Goal: Information Seeking & Learning: Learn about a topic

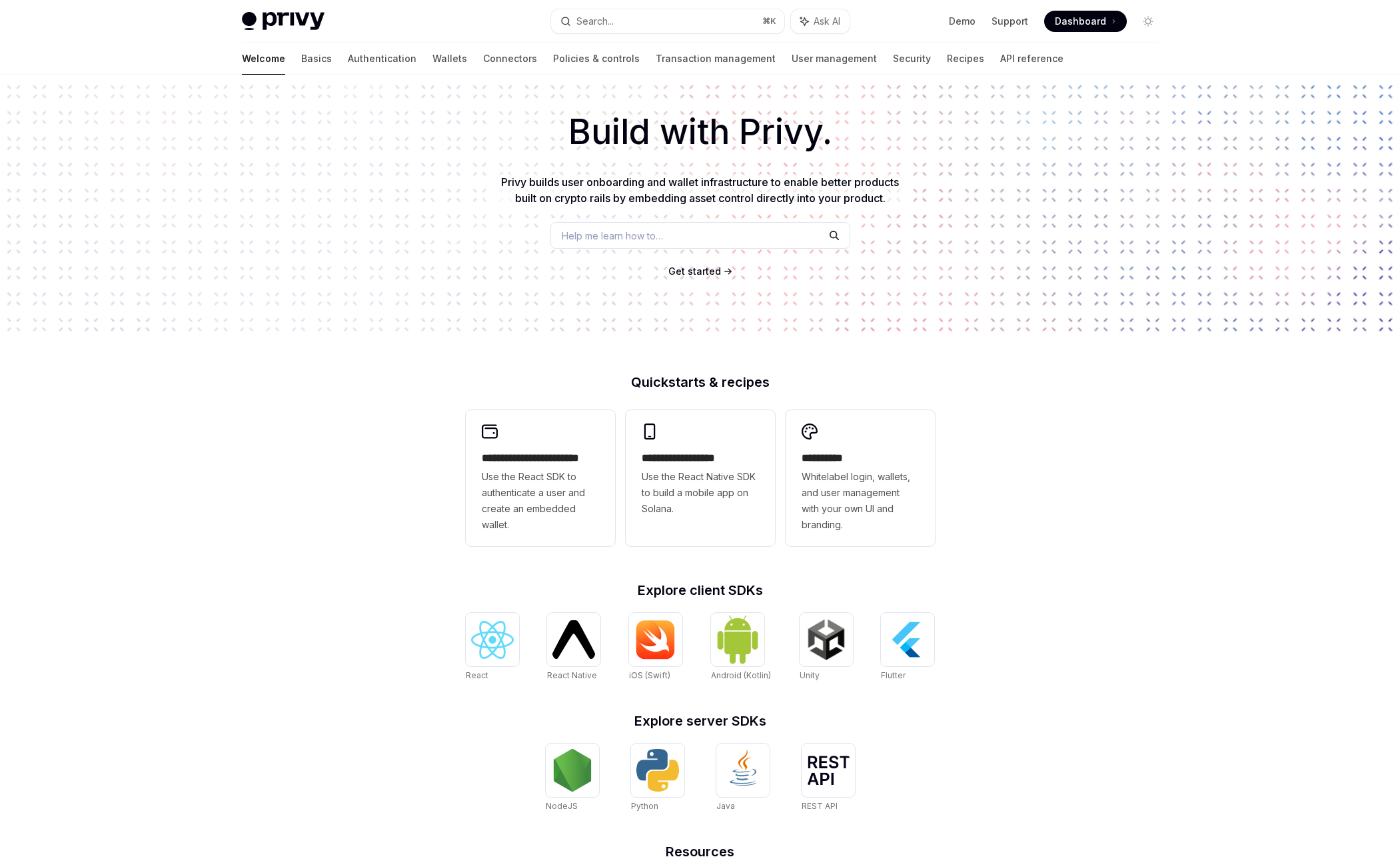
scroll to position [197, 0]
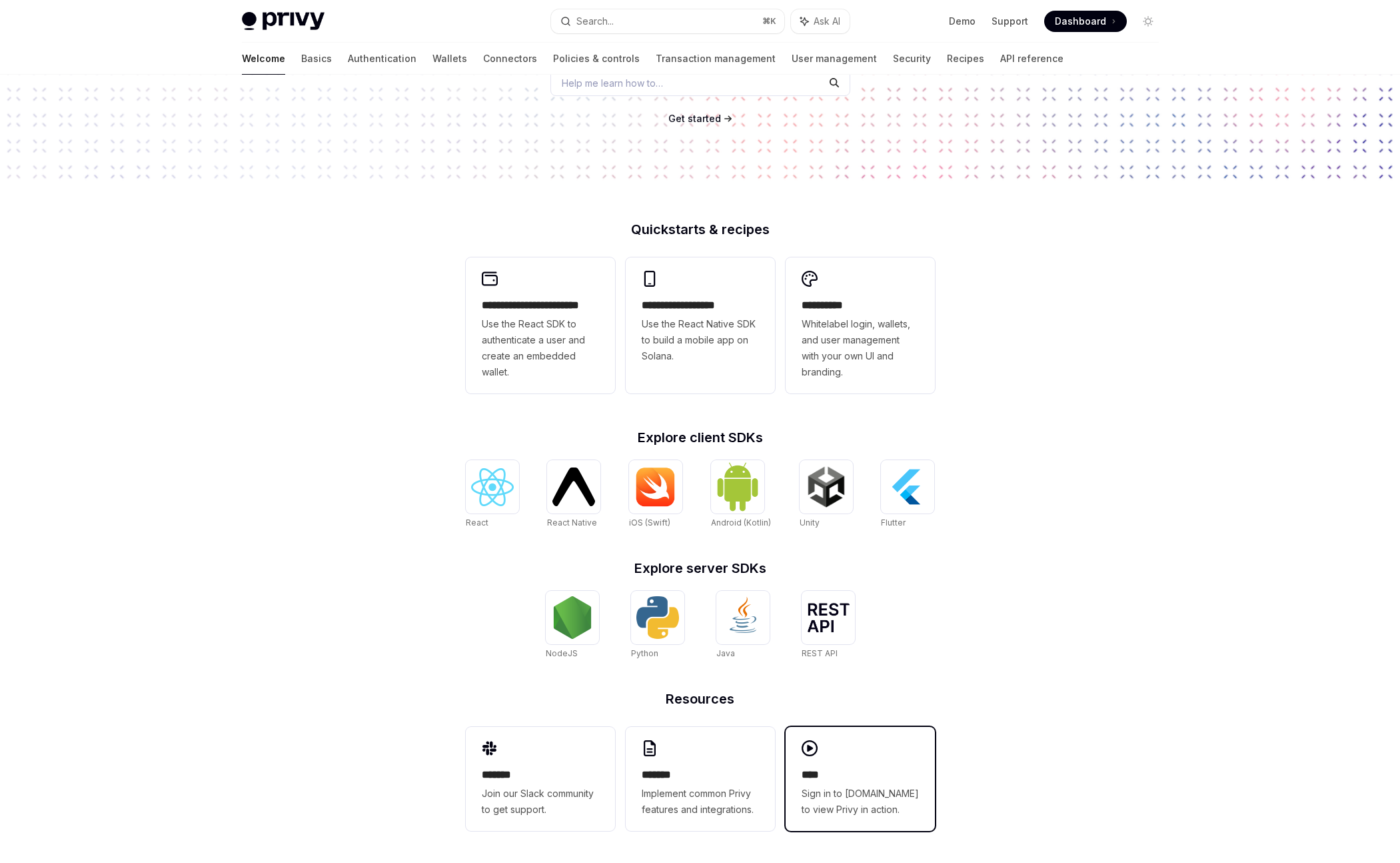
click at [856, 795] on span "Sign in to [DOMAIN_NAME] to view Privy in action." at bounding box center [860, 800] width 117 height 32
click at [910, 495] on img at bounding box center [907, 486] width 43 height 43
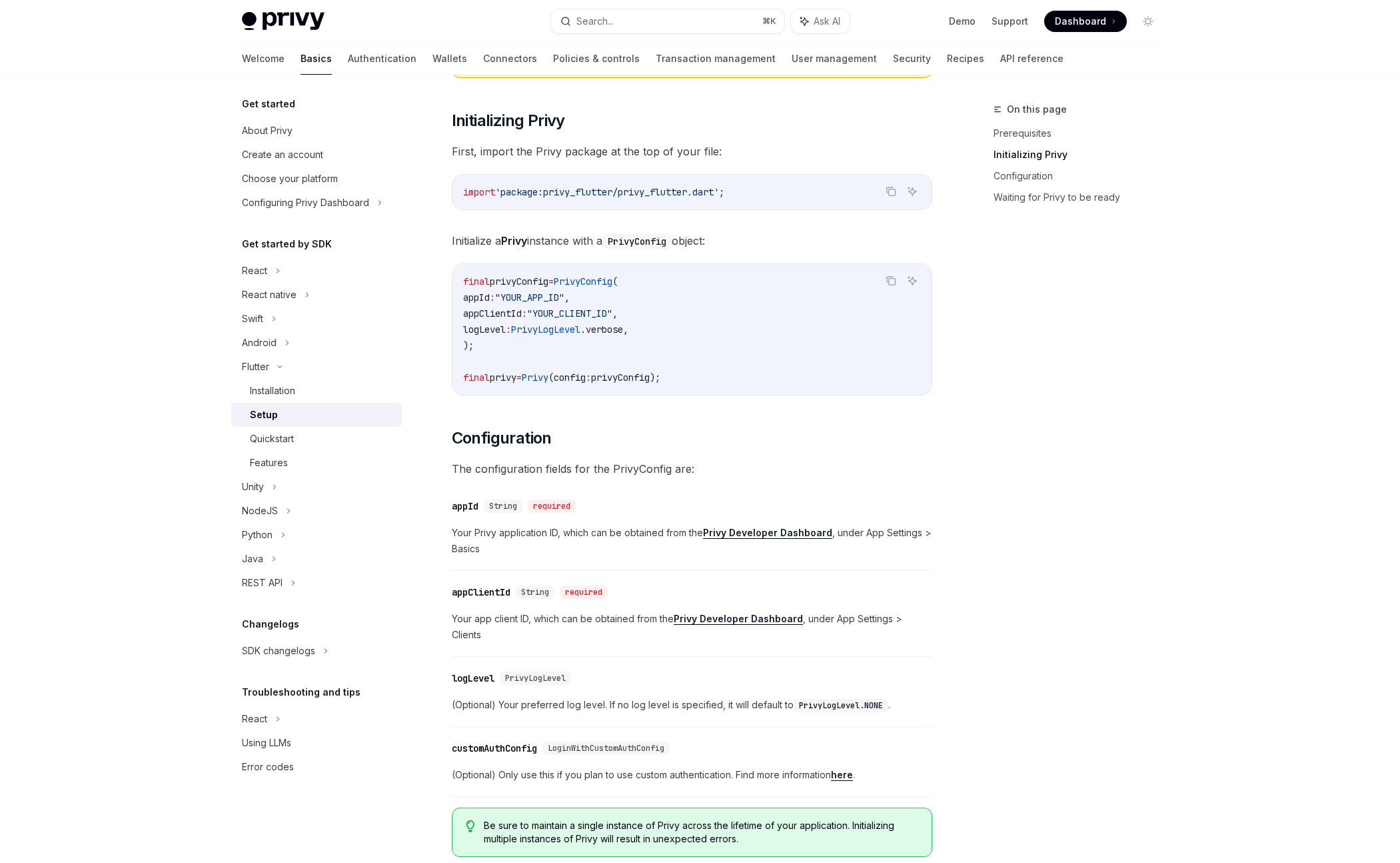
scroll to position [257, 0]
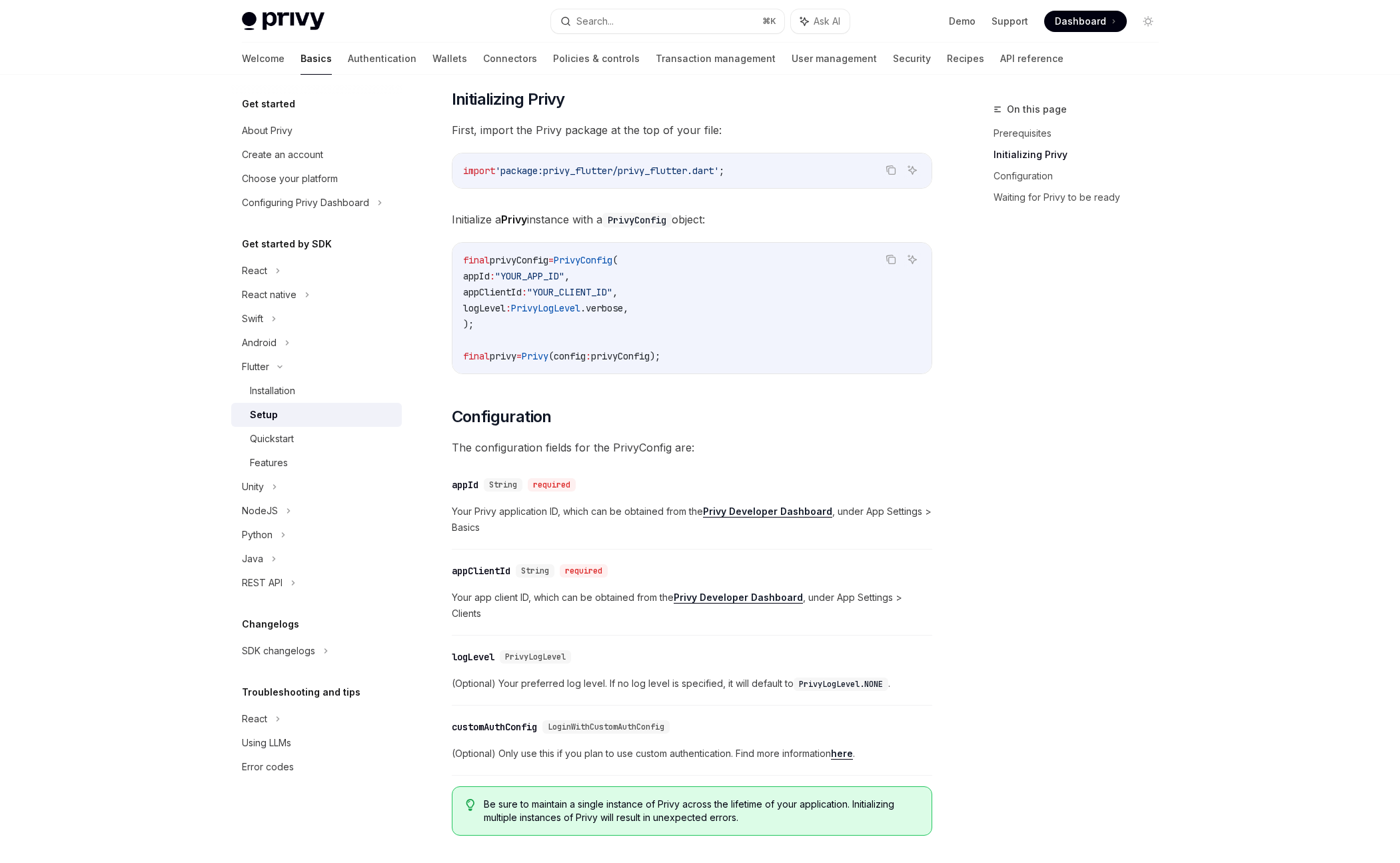
click at [997, 708] on div "On this page Prerequisites Initializing Privy Configuration Waiting for Privy t…" at bounding box center [1068, 482] width 202 height 761
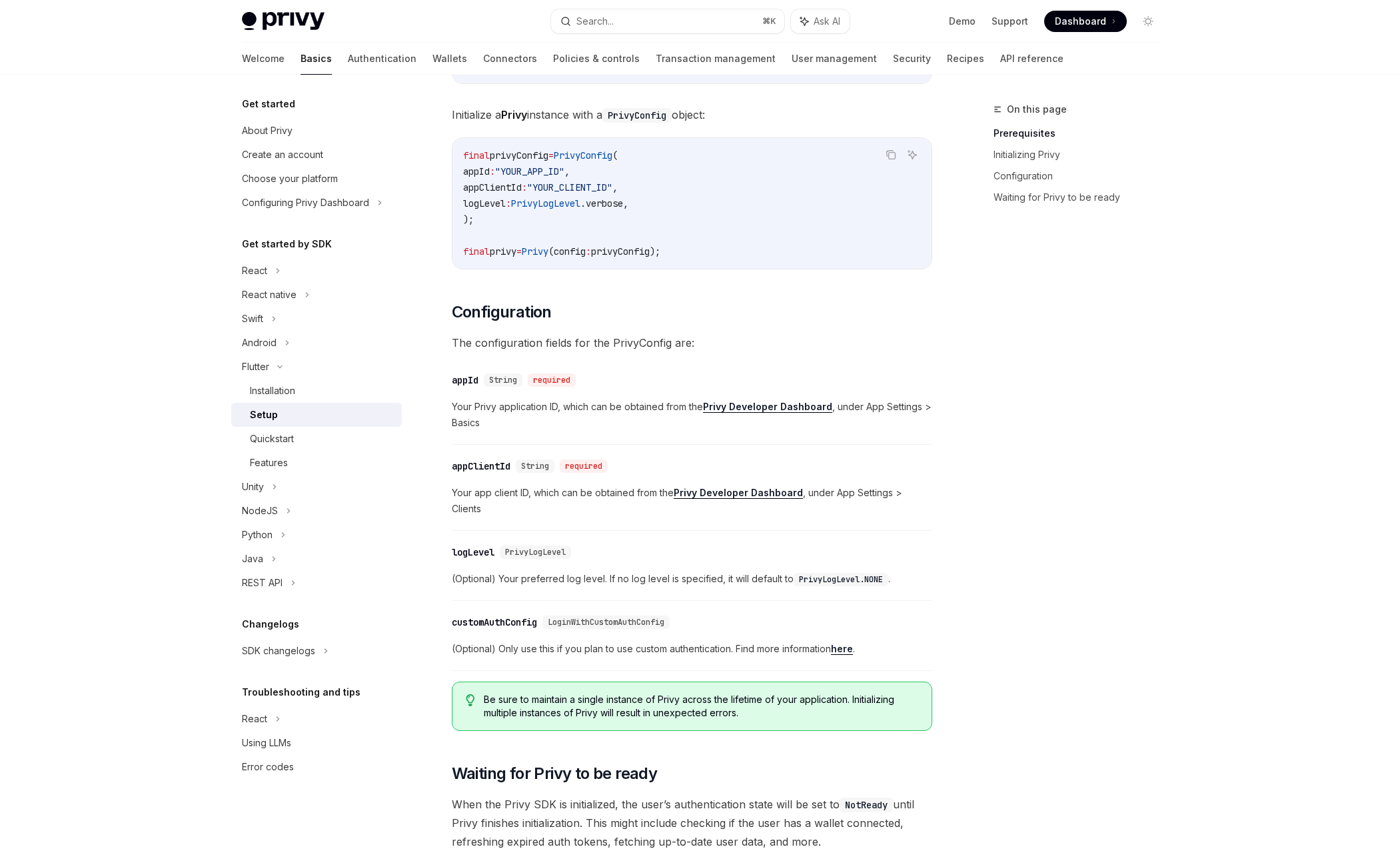
scroll to position [0, 0]
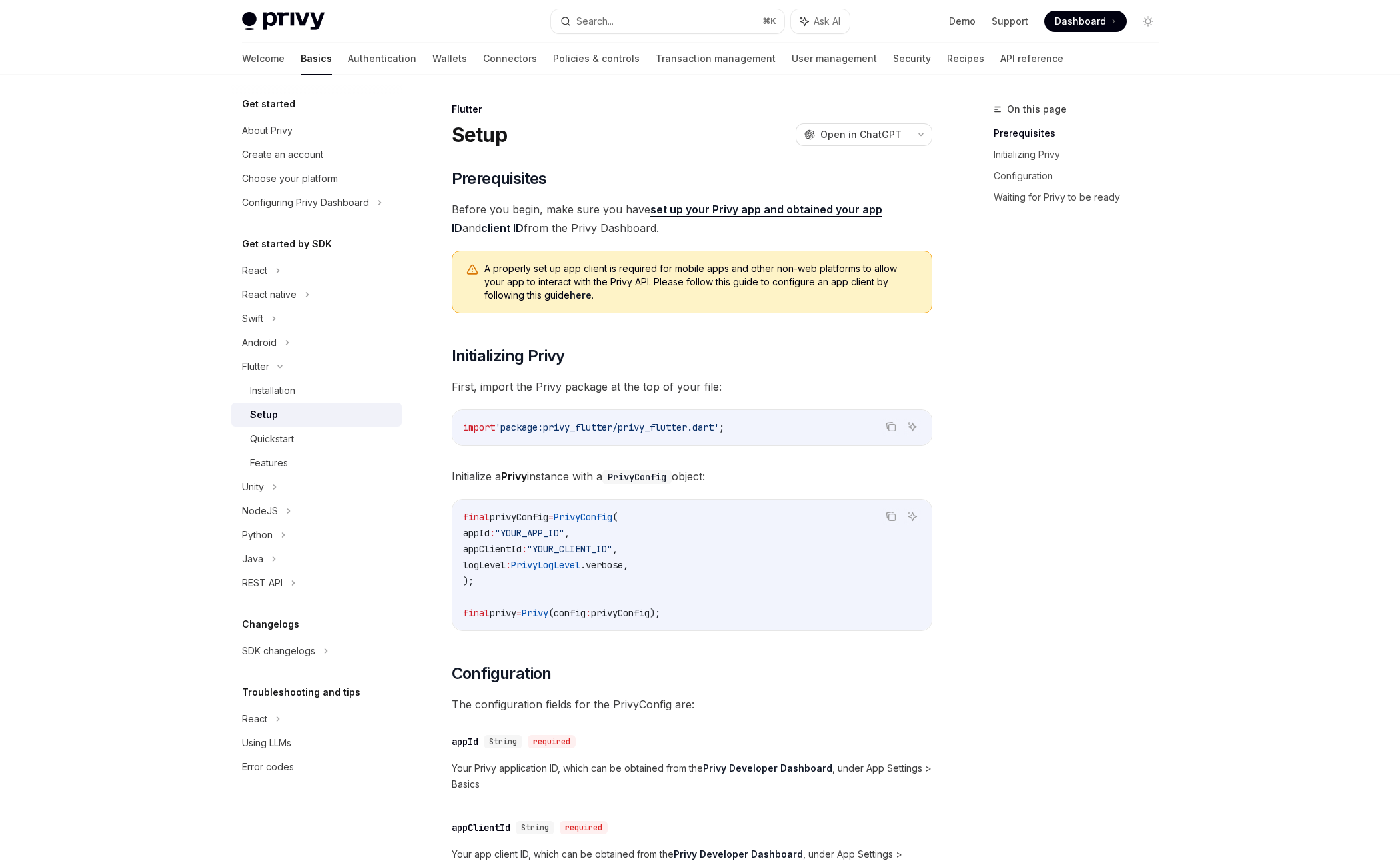
click at [1021, 743] on div "On this page Prerequisites Initializing Privy Configuration Waiting for Privy t…" at bounding box center [1068, 482] width 202 height 761
click at [484, 62] on link "Connectors" at bounding box center [511, 58] width 54 height 32
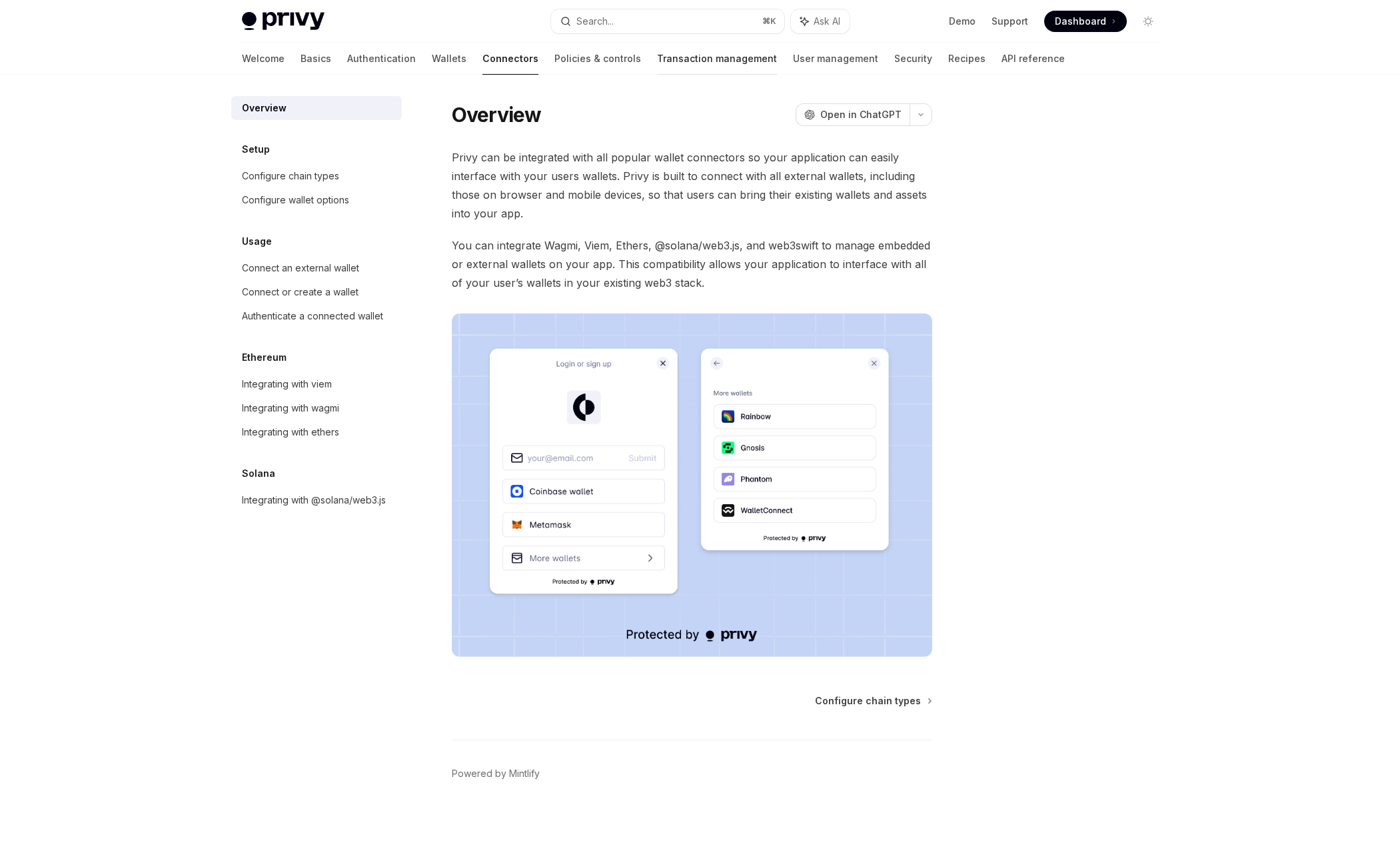
click at [660, 60] on link "Transaction management" at bounding box center [717, 58] width 120 height 32
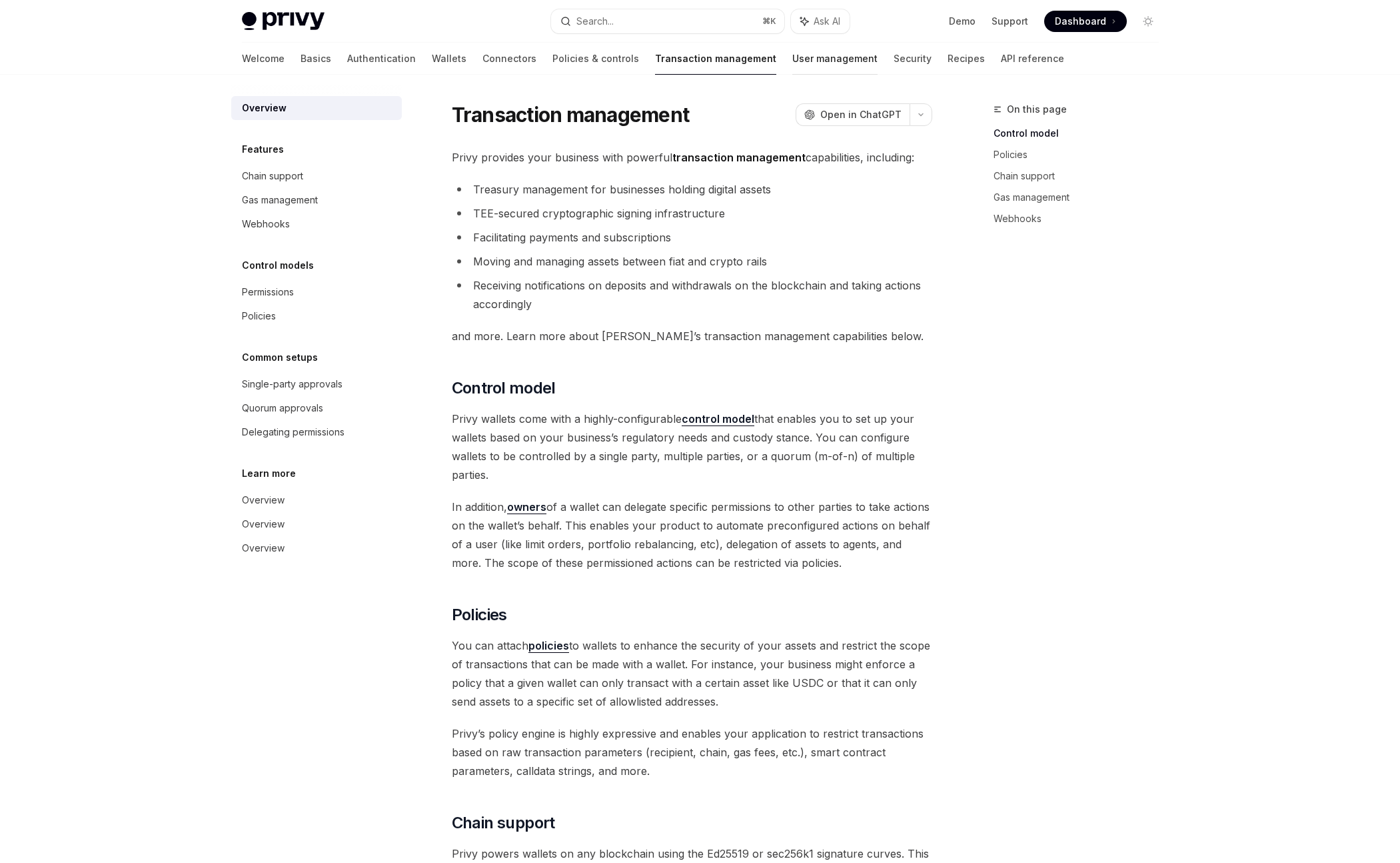
click at [792, 62] on link "User management" at bounding box center [835, 58] width 85 height 32
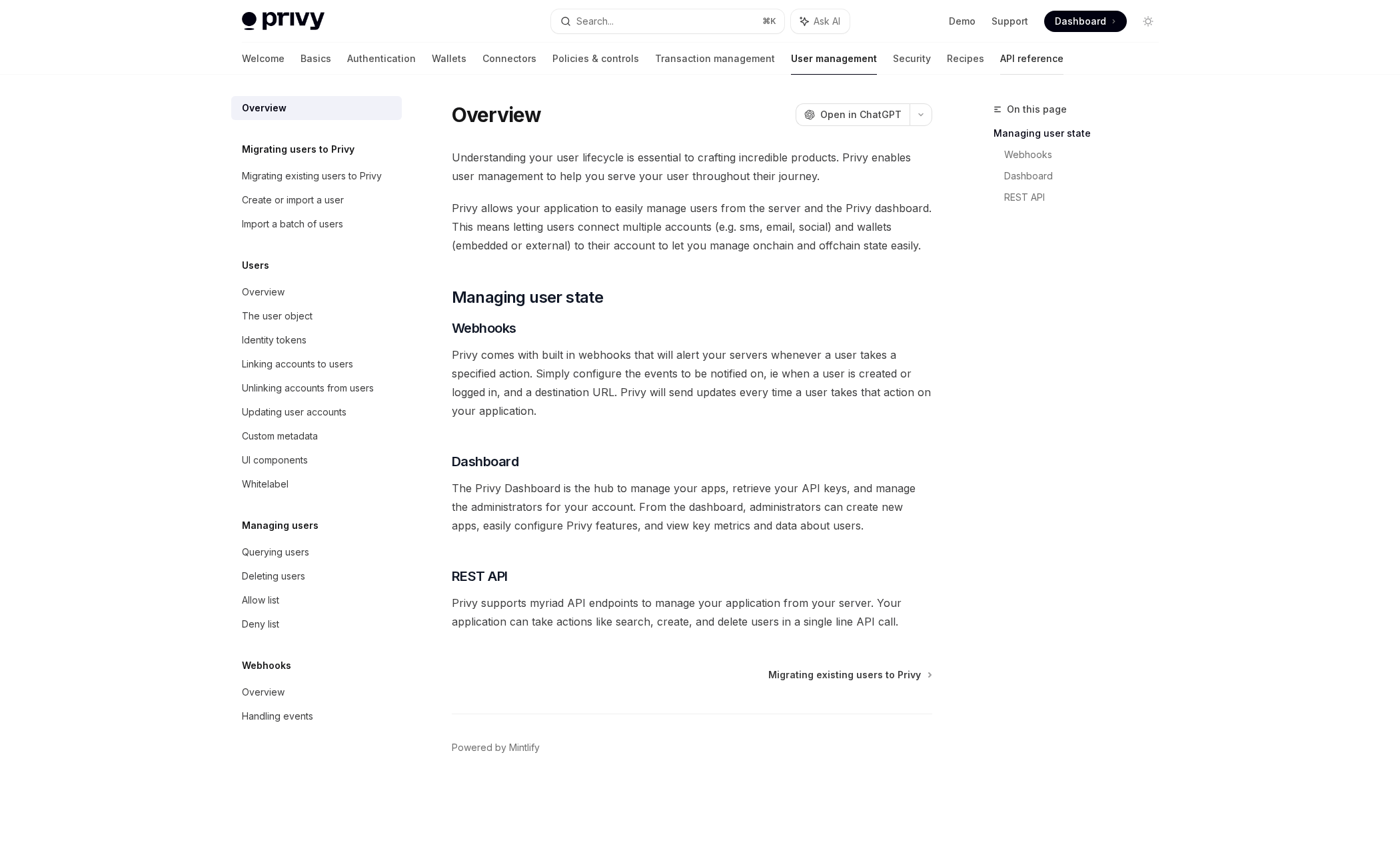
click at [1001, 59] on link "API reference" at bounding box center [1033, 58] width 64 height 32
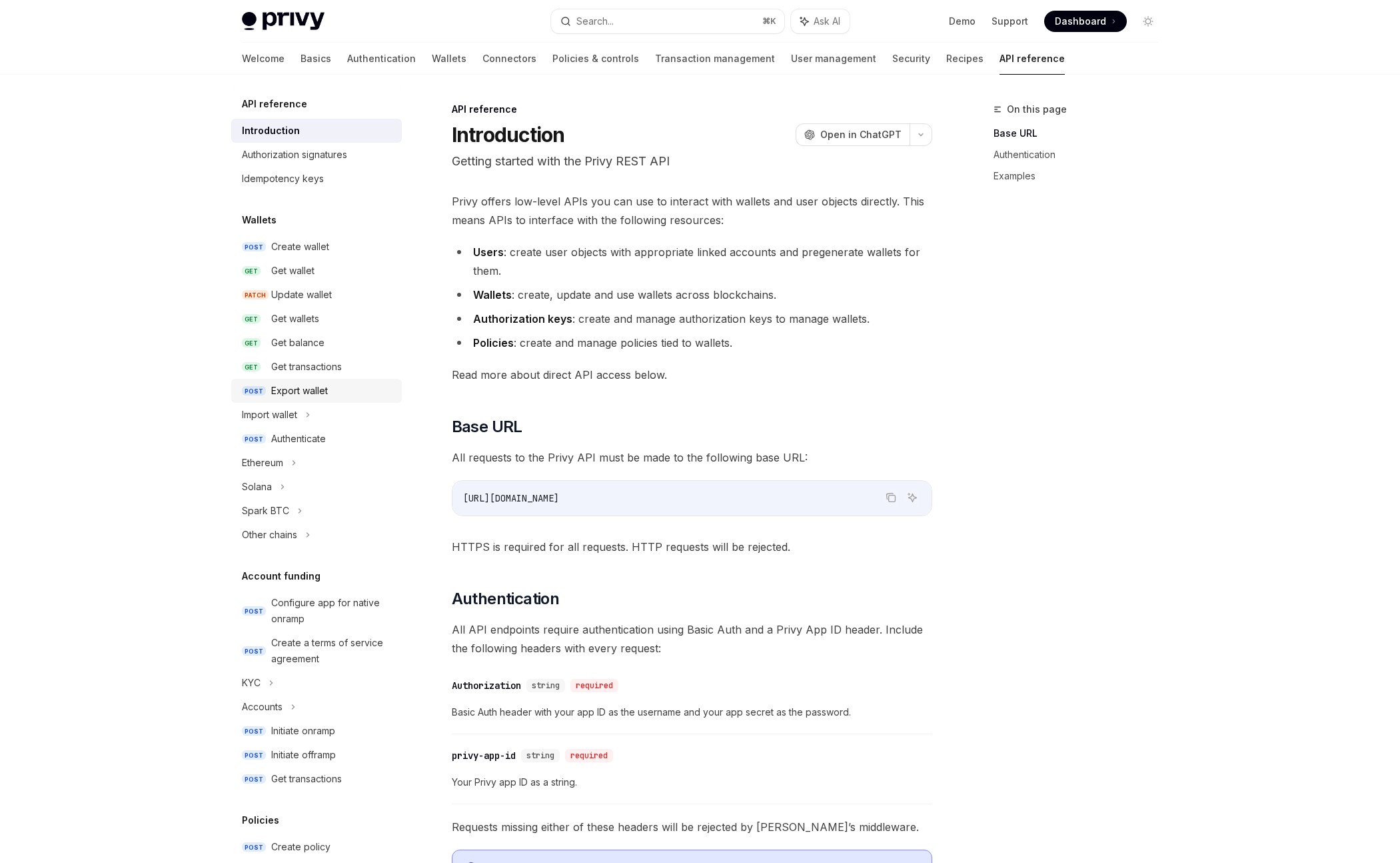
click at [330, 384] on div "Export wallet" at bounding box center [332, 391] width 122 height 16
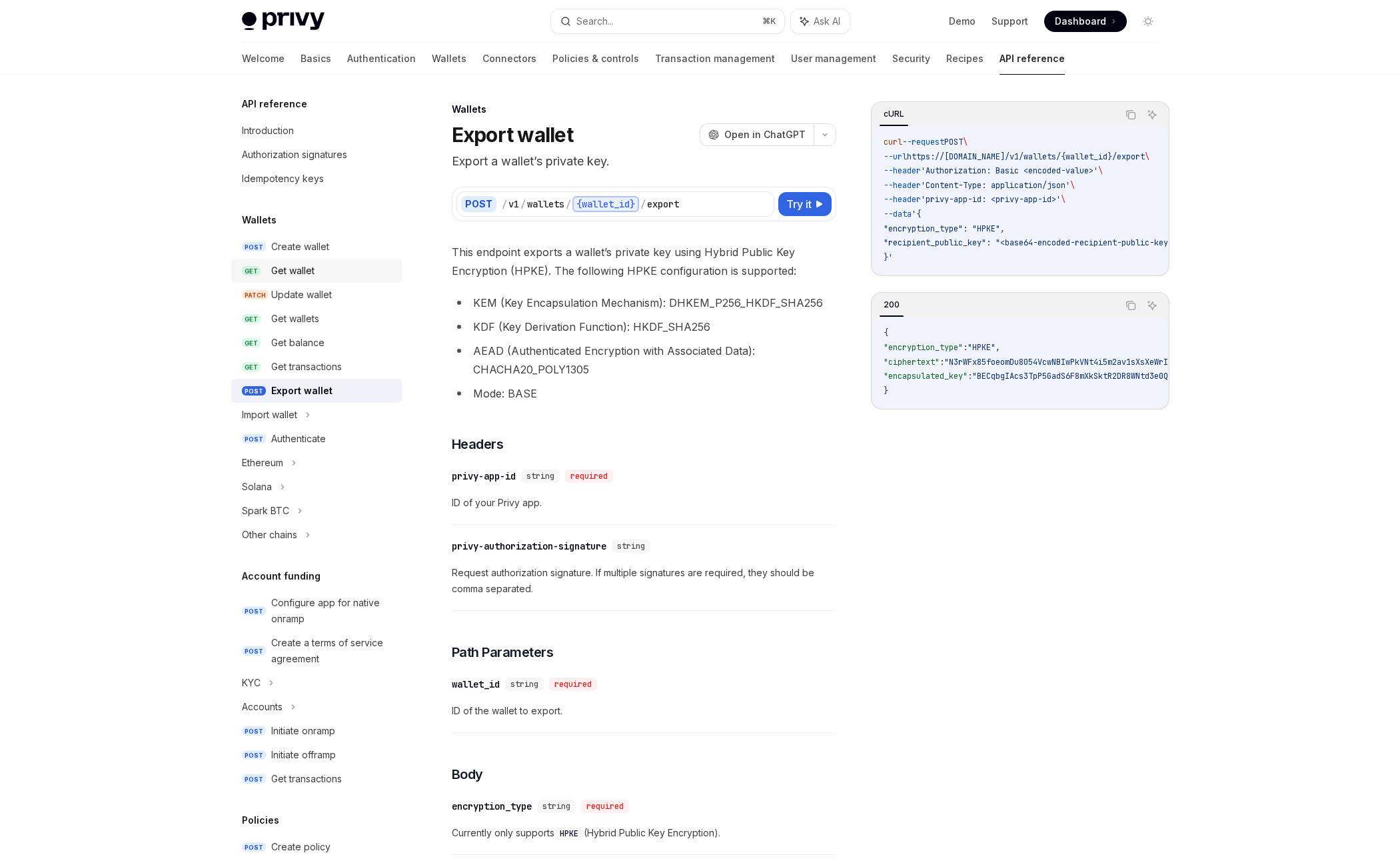
click at [309, 275] on div "Get wallet" at bounding box center [293, 270] width 44 height 16
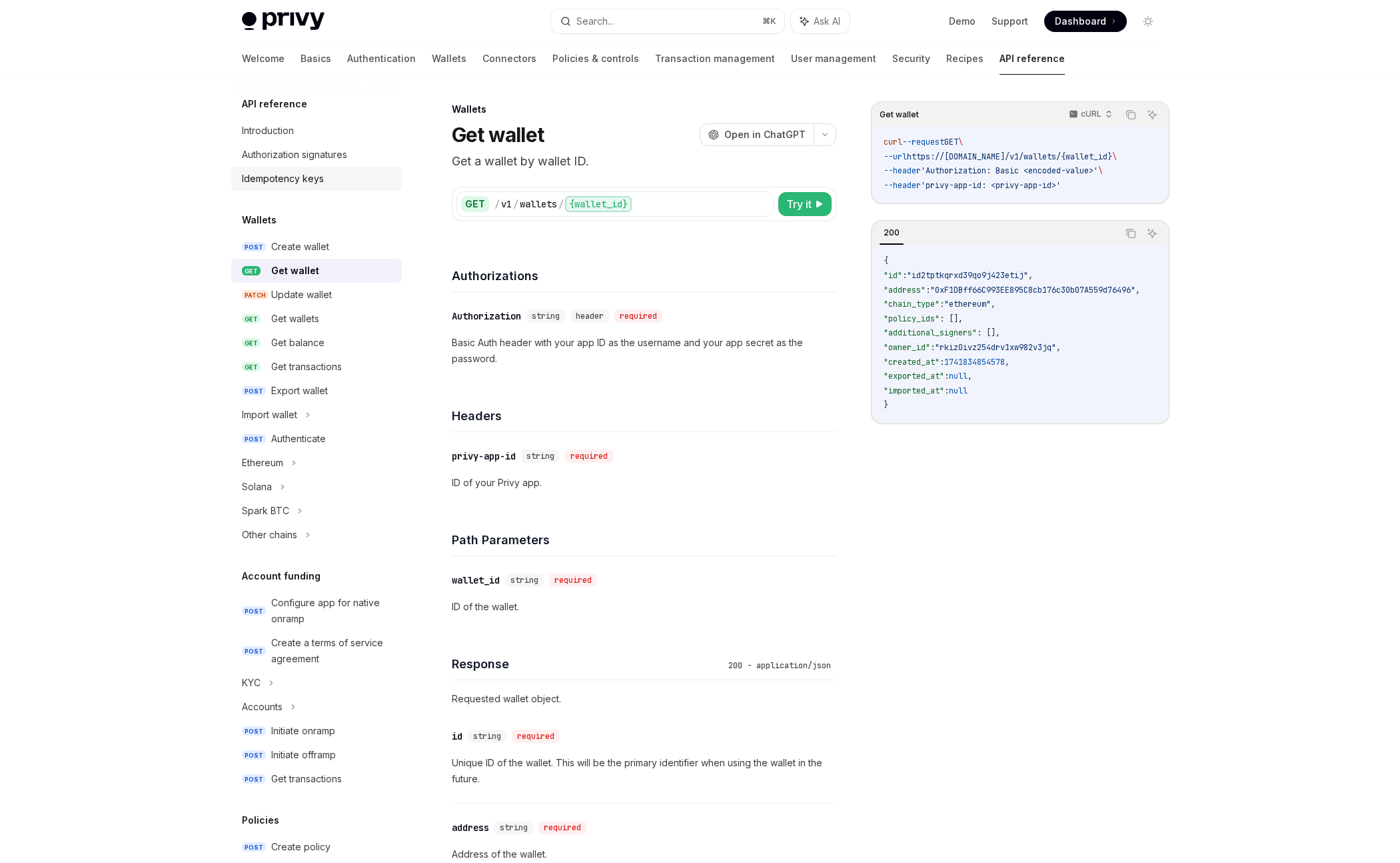
click at [307, 174] on div "Idempotency keys" at bounding box center [283, 179] width 82 height 16
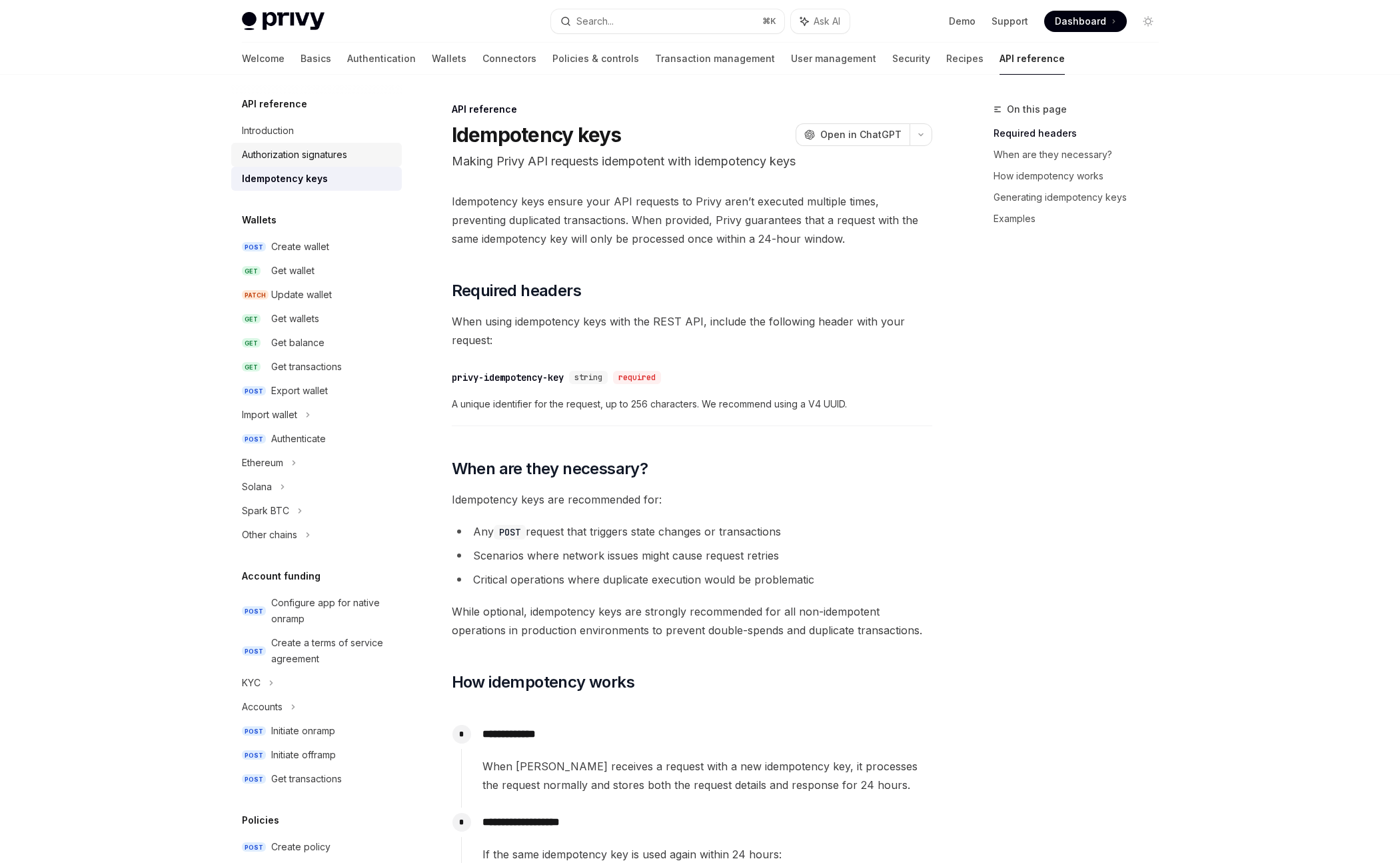
click at [325, 159] on div "Authorization signatures" at bounding box center [295, 155] width 105 height 16
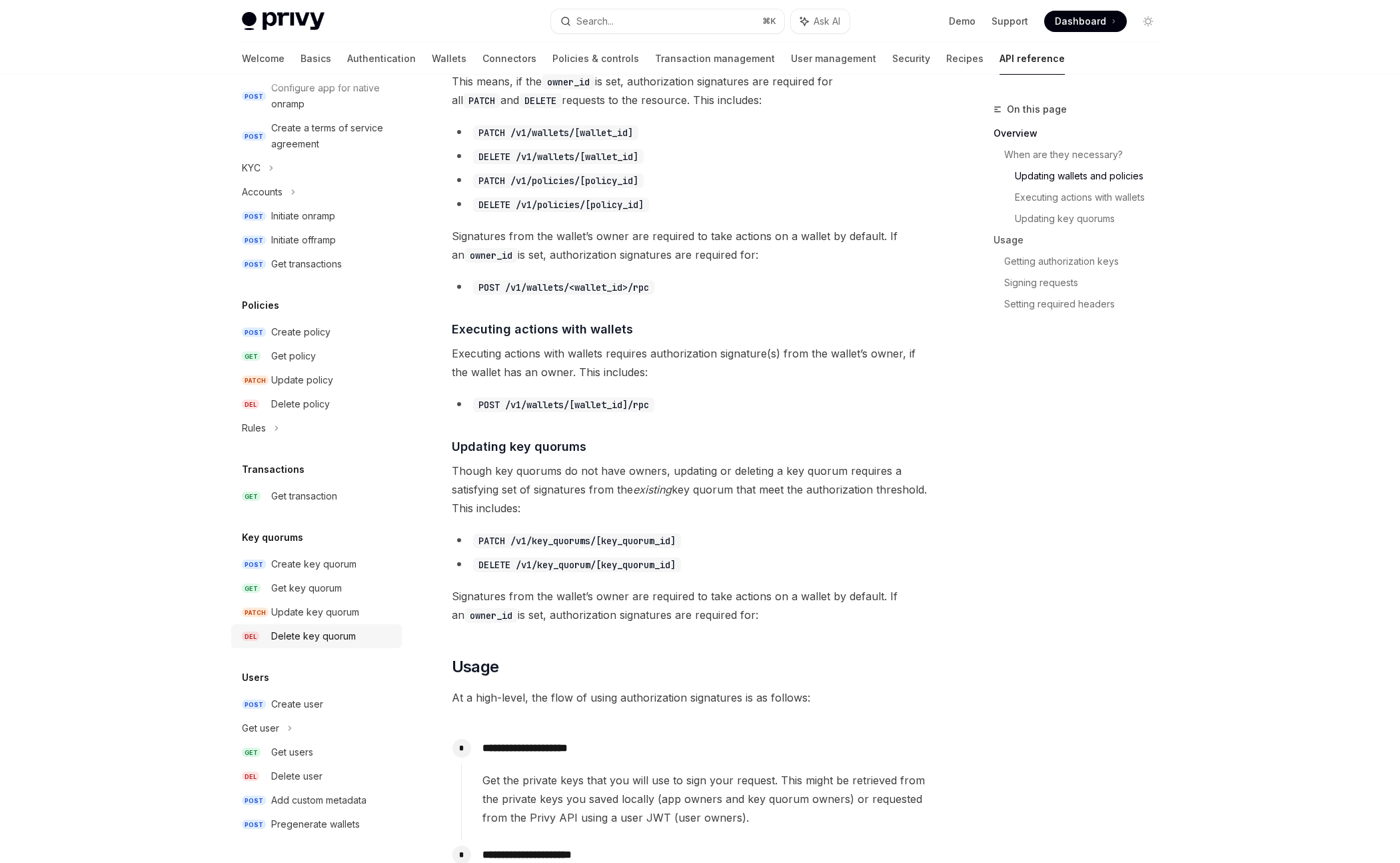
scroll to position [631, 0]
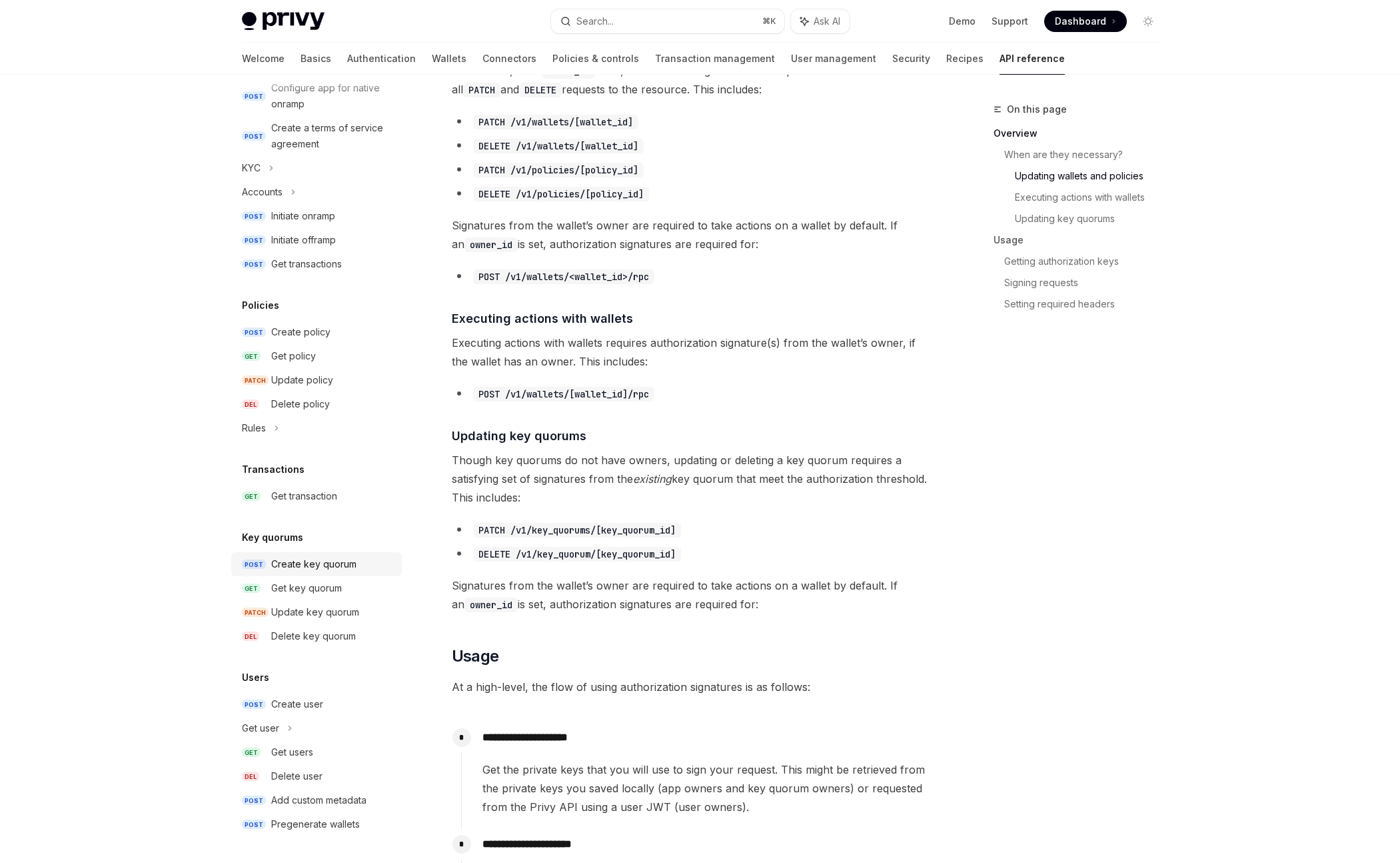
click at [324, 572] on link "POST Create key quorum" at bounding box center [317, 564] width 171 height 24
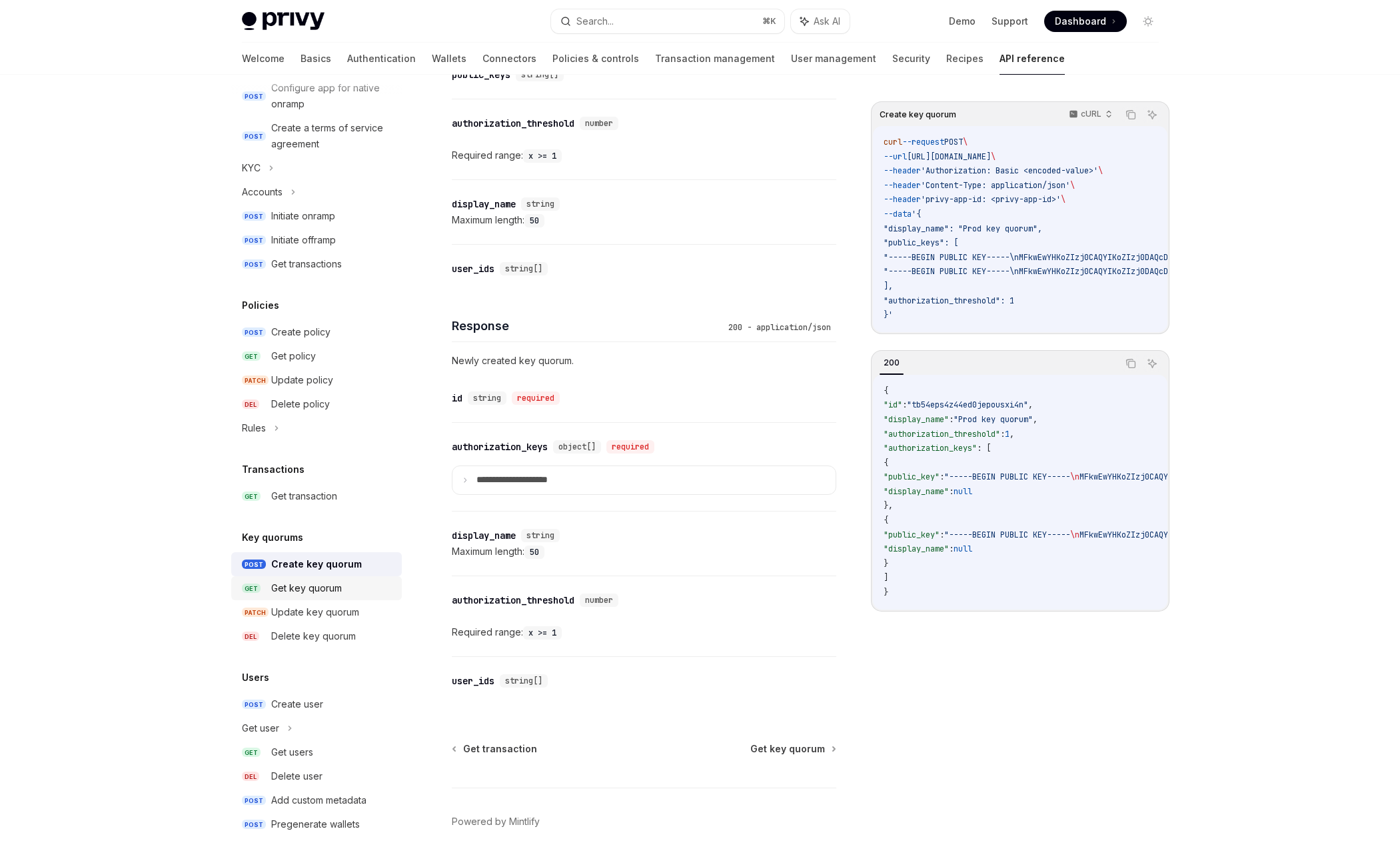
click at [323, 591] on div "Get key quorum" at bounding box center [307, 588] width 71 height 16
type textarea "*"
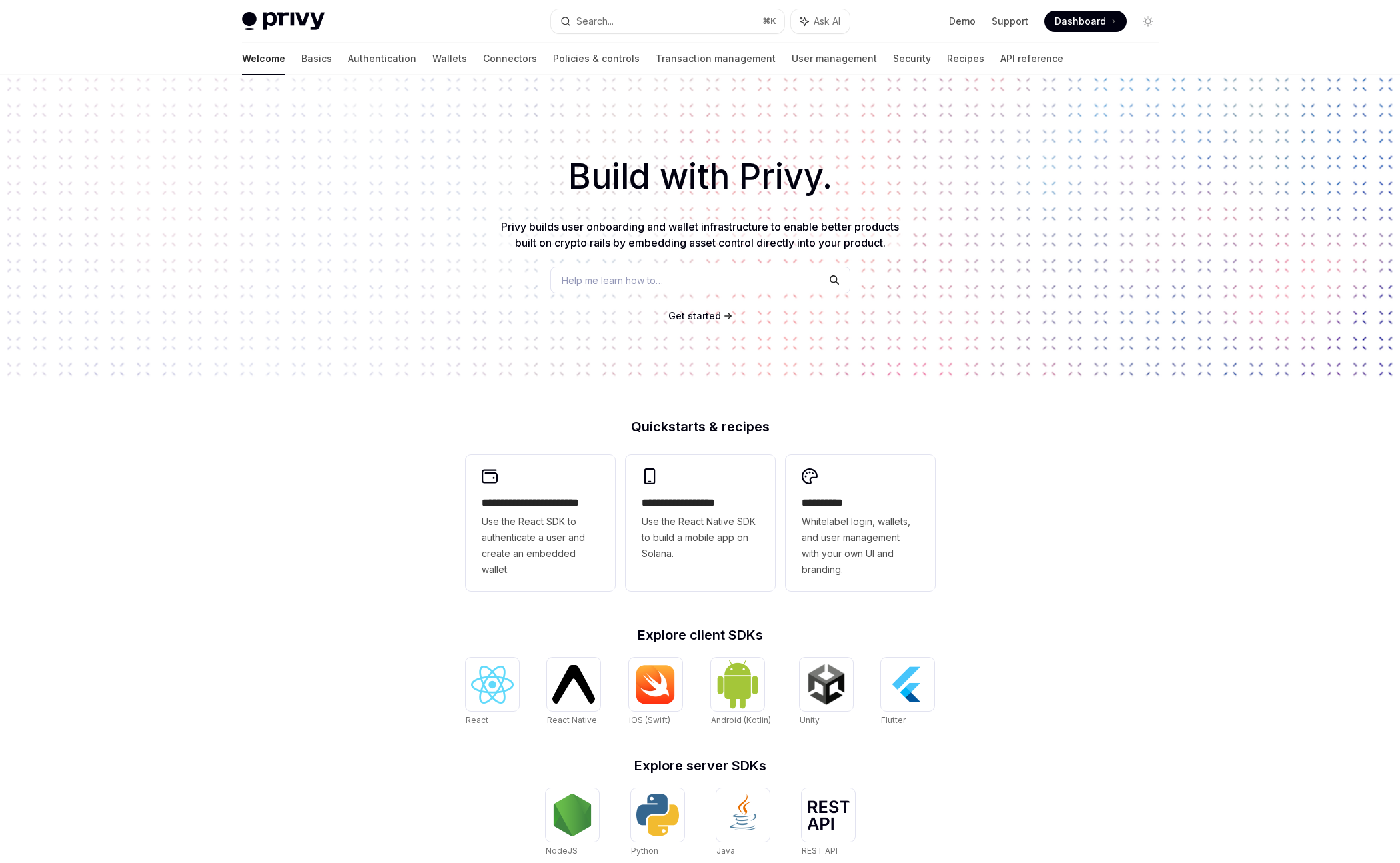
scroll to position [197, 0]
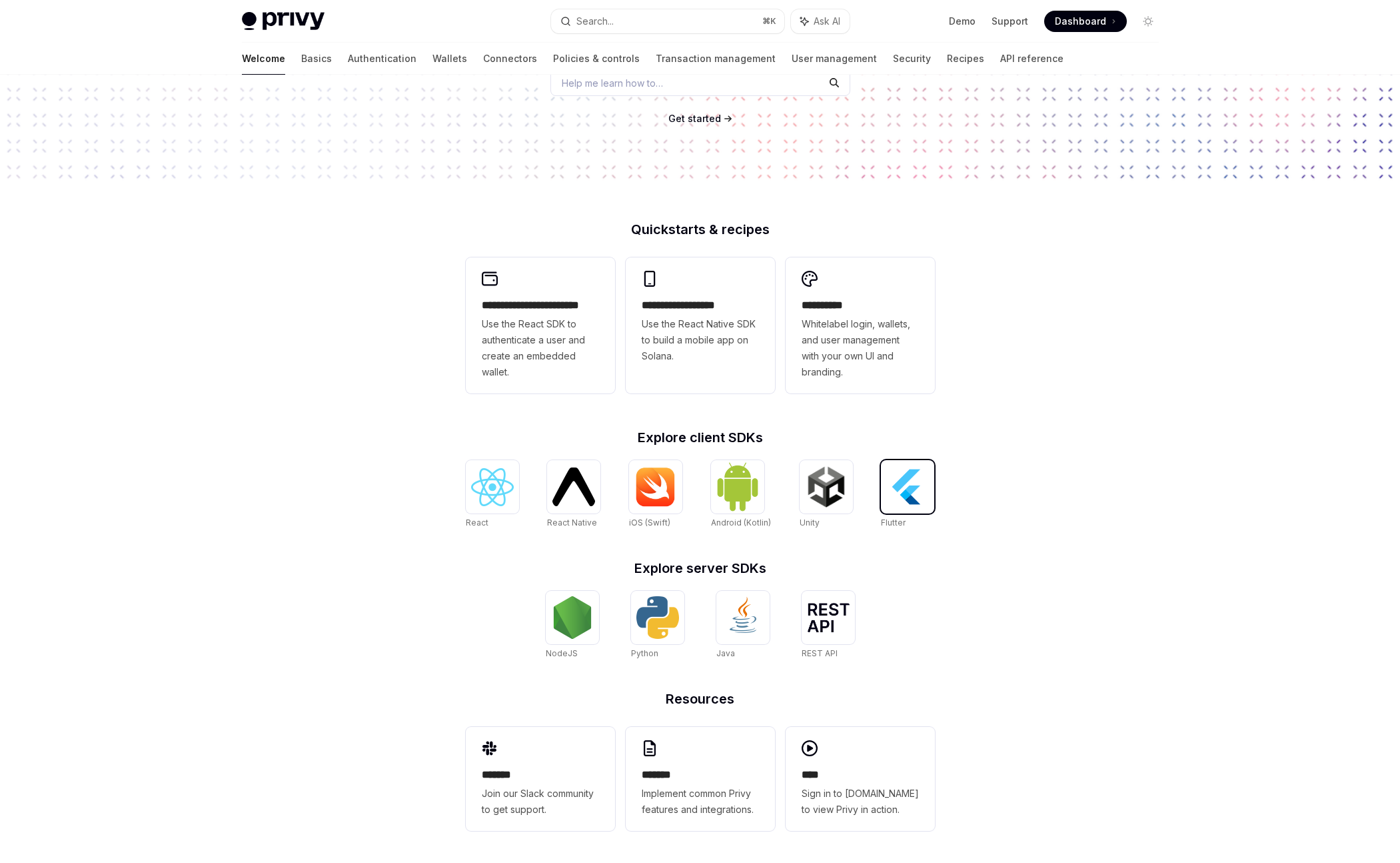
click at [909, 494] on img at bounding box center [907, 486] width 43 height 43
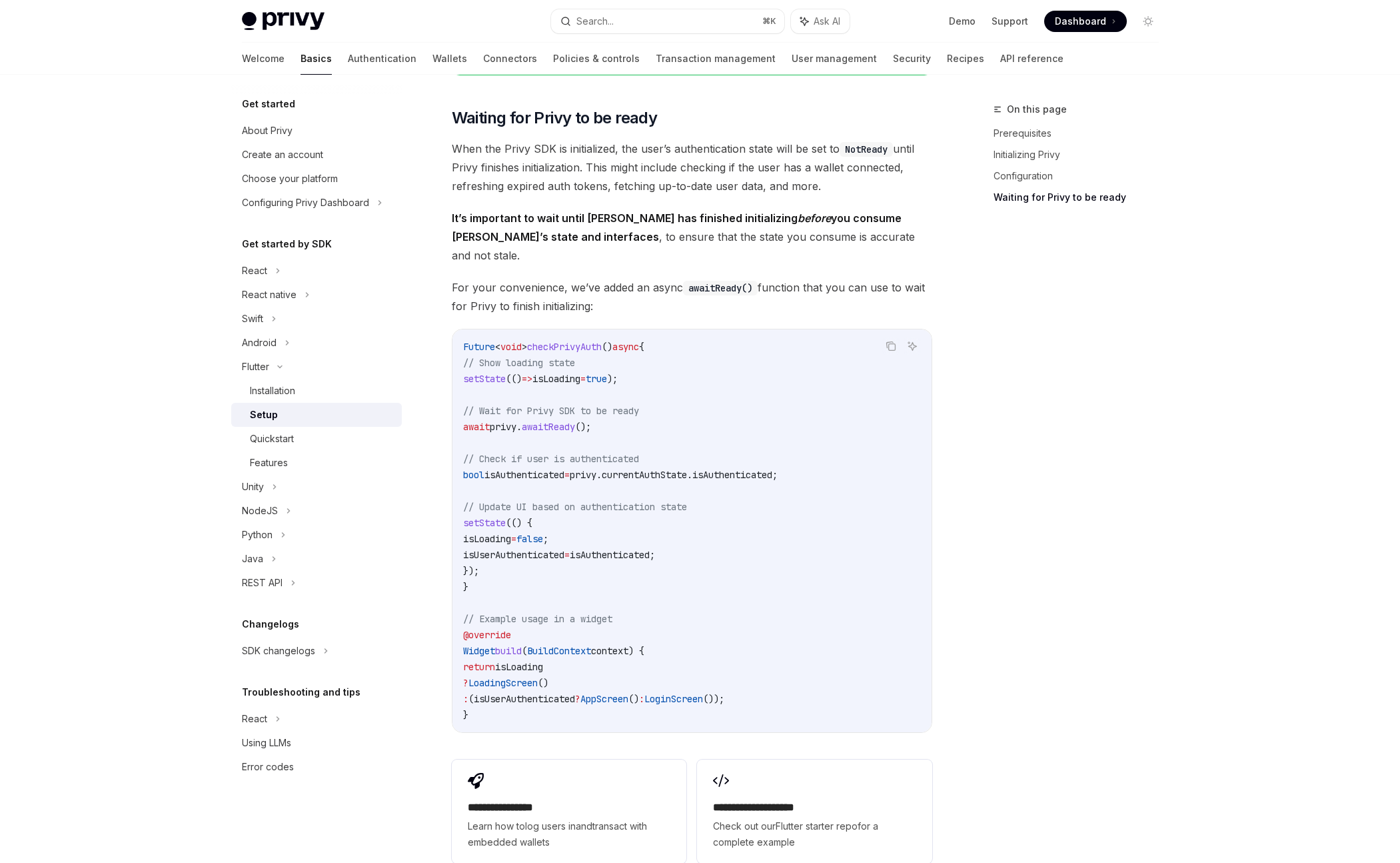
scroll to position [1167, 0]
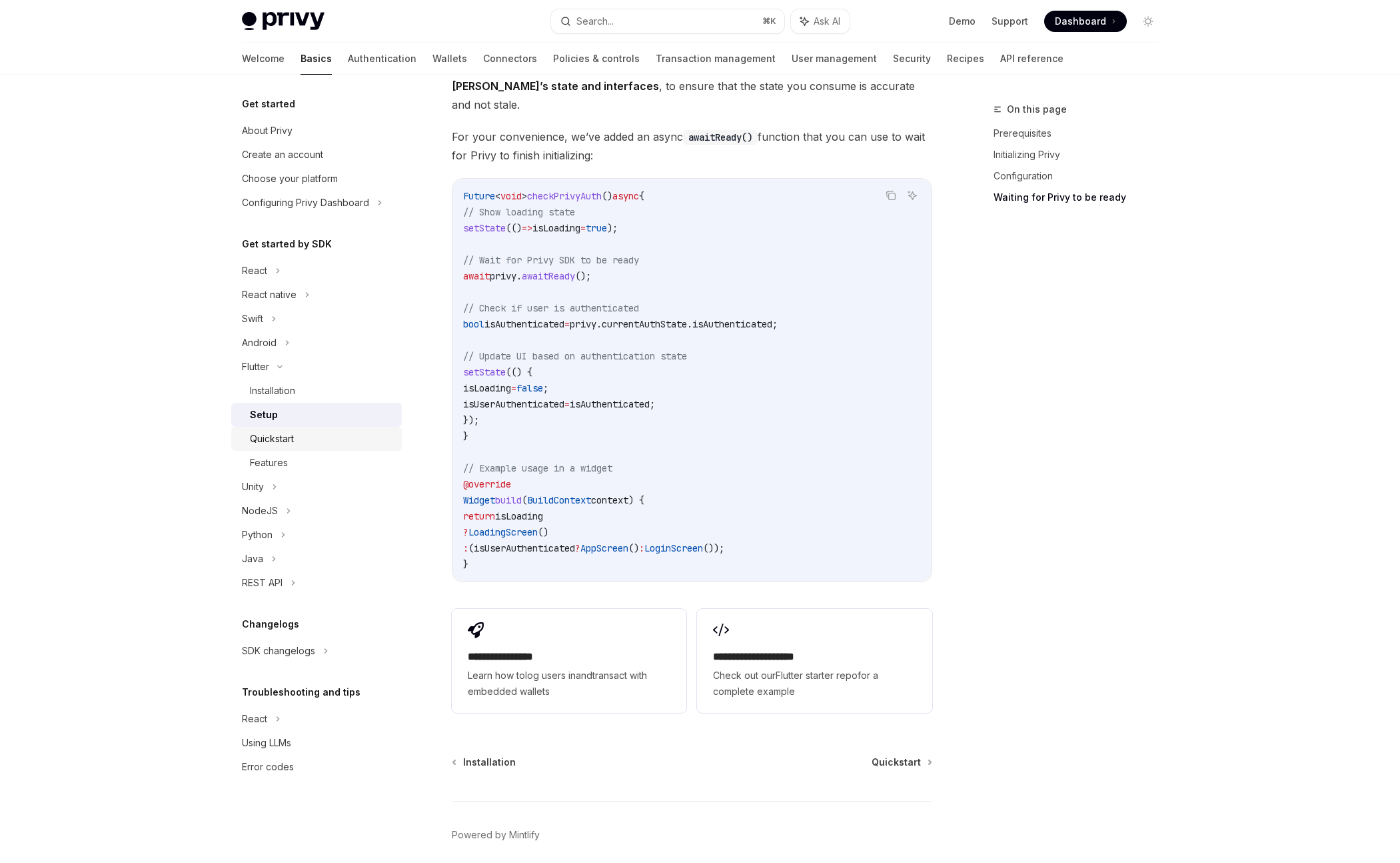
click at [289, 436] on div "Quickstart" at bounding box center [271, 439] width 44 height 16
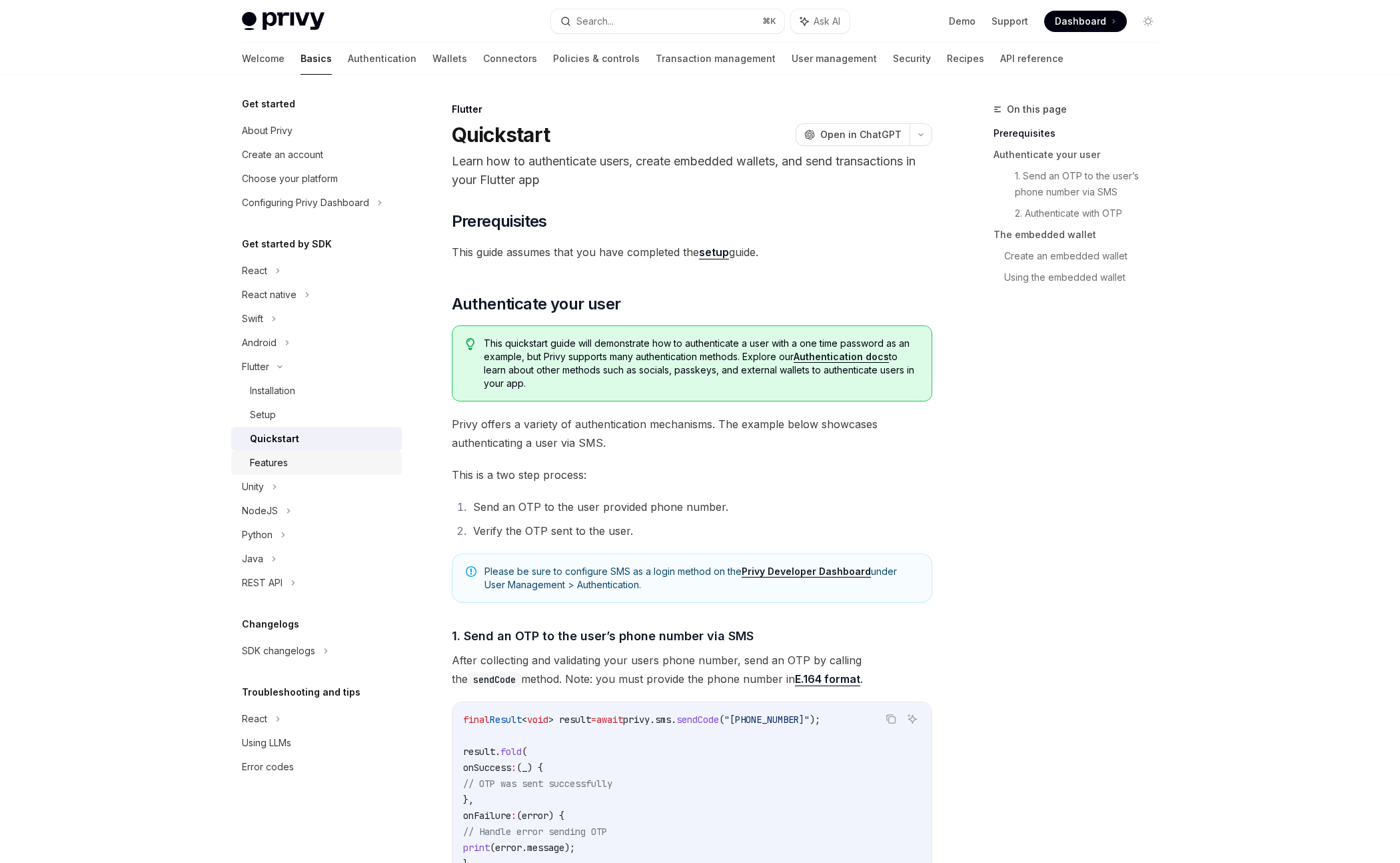
click at [277, 458] on div "Features" at bounding box center [269, 463] width 38 height 16
type textarea "*"
